Goal: Transaction & Acquisition: Purchase product/service

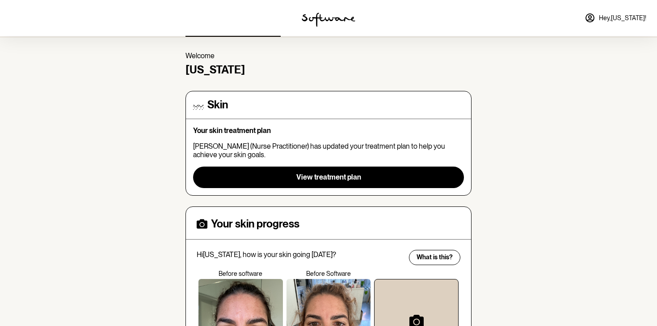
scroll to position [2, 0]
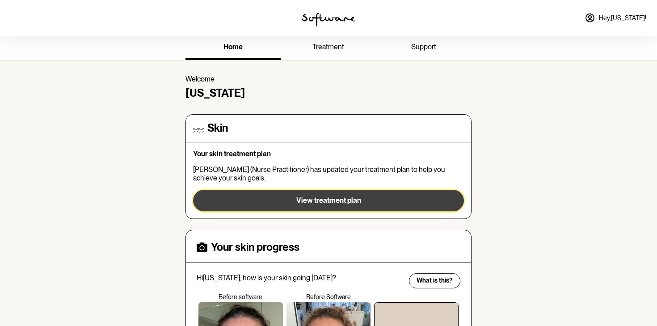
click at [280, 194] on button "View treatment plan" at bounding box center [328, 200] width 271 height 21
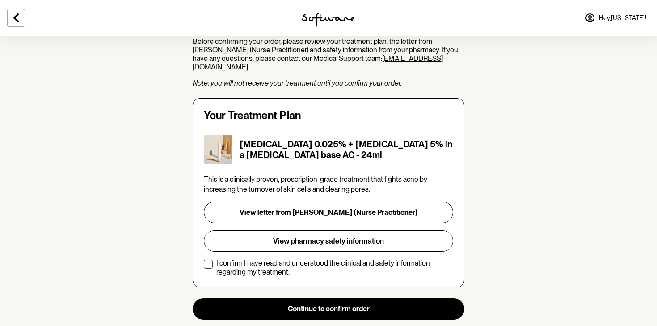
scroll to position [125, 0]
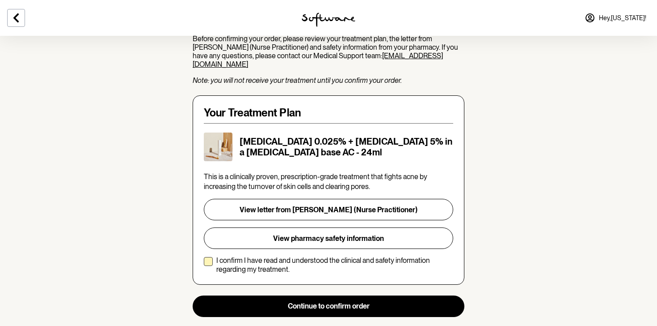
click at [209, 257] on span at bounding box center [208, 261] width 9 height 9
click at [204, 264] on input "I confirm I have read and understood the clinical and safety information regard…" at bounding box center [203, 264] width 0 height 0
checkbox input "true"
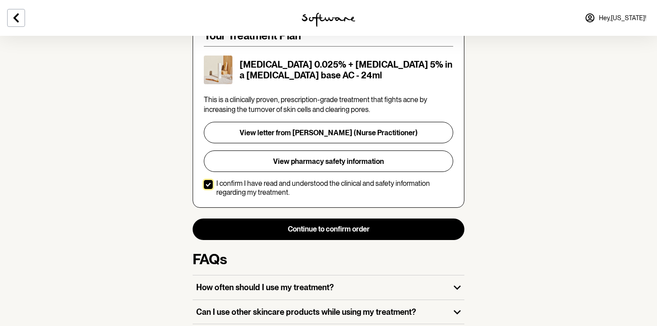
scroll to position [208, 0]
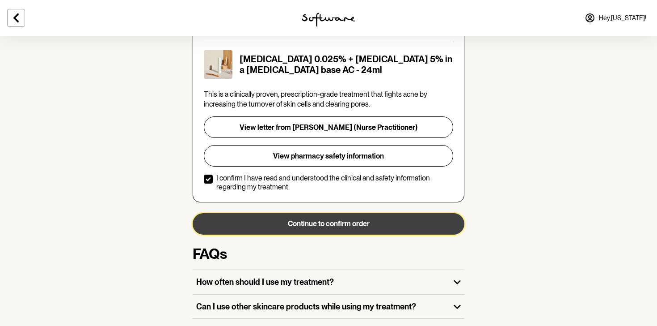
click at [325, 220] on button "Continue to confirm order" at bounding box center [329, 223] width 272 height 21
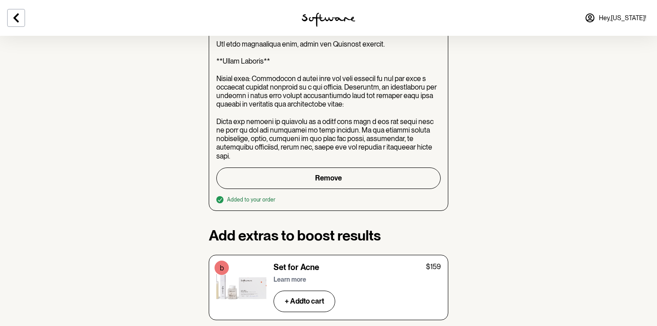
scroll to position [1143, 0]
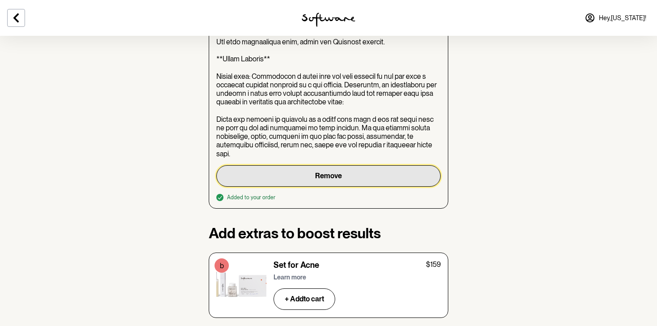
click at [328, 165] on button "Remove" at bounding box center [328, 175] width 224 height 21
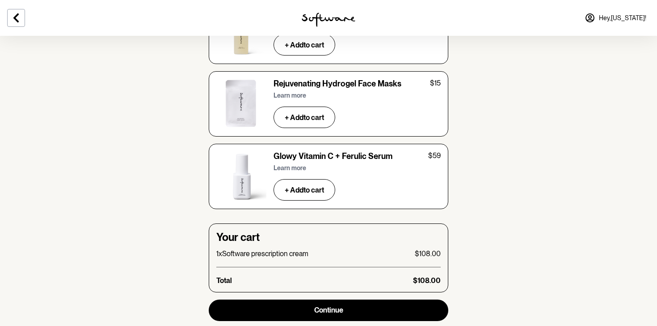
scroll to position [3005, 0]
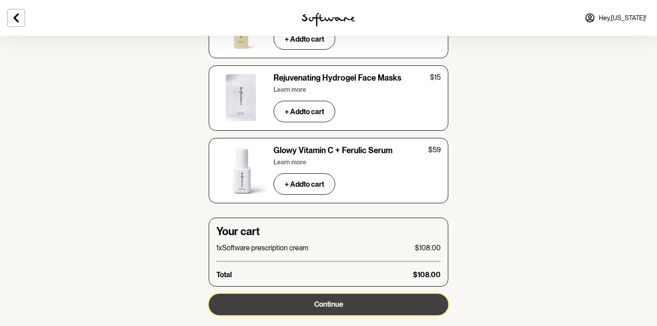
click at [375, 293] on button "Continue" at bounding box center [329, 303] width 240 height 21
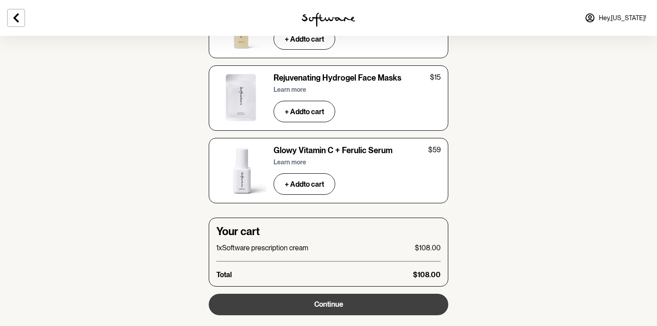
scroll to position [0, 0]
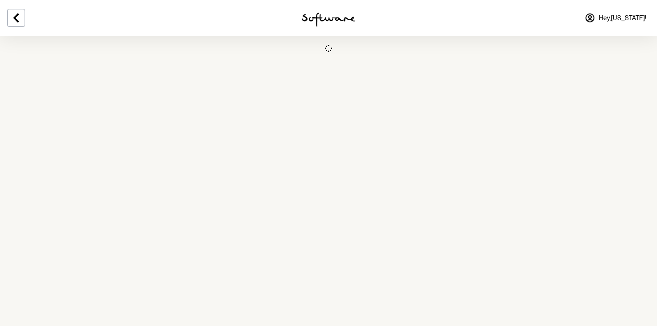
select select "[GEOGRAPHIC_DATA]"
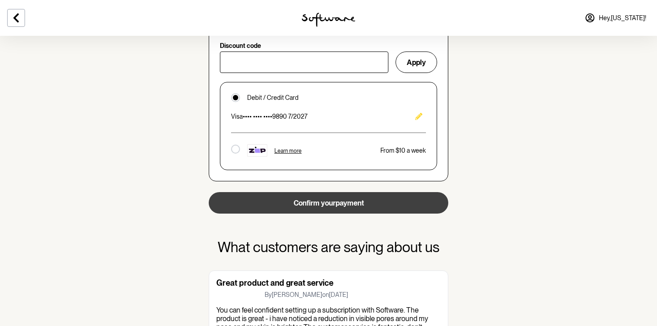
scroll to position [615, 0]
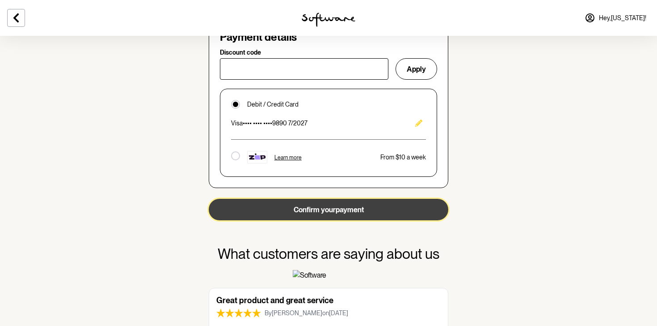
click at [342, 203] on button "Confirm your payment" at bounding box center [329, 209] width 240 height 21
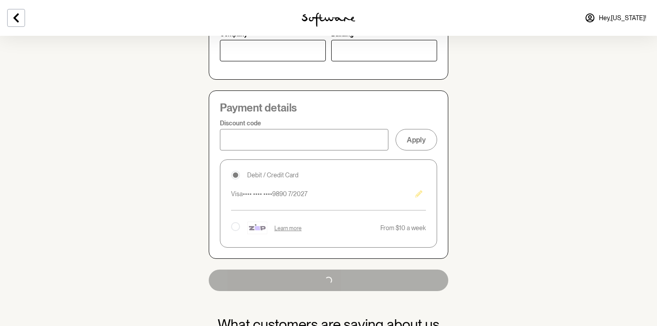
scroll to position [542, 0]
